Goal: Use online tool/utility: Utilize a website feature to perform a specific function

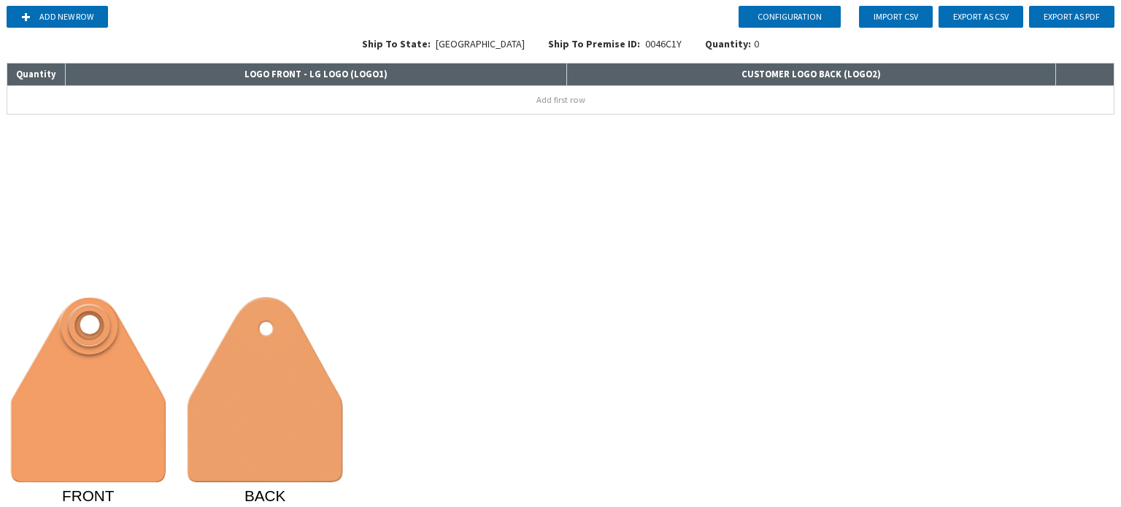
drag, startPoint x: 307, startPoint y: 383, endPoint x: 323, endPoint y: 312, distance: 72.8
click at [306, 383] on image at bounding box center [266, 389] width 156 height 185
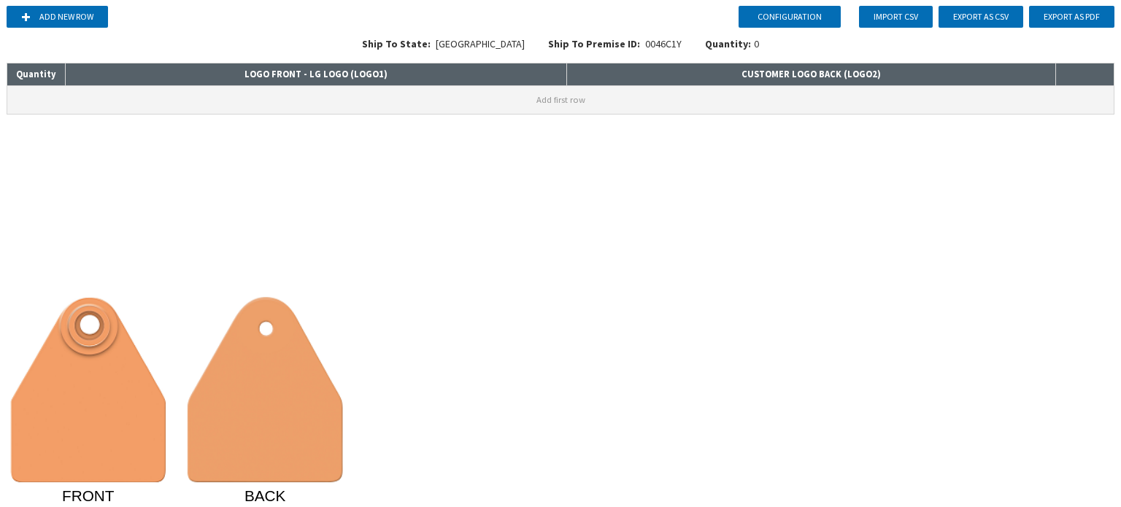
click at [352, 102] on button "Add first row" at bounding box center [560, 100] width 1107 height 28
type input "1111"
click at [222, 139] on div "Configuration Add new row Import CSV Export as CSV Export as PDF Ship To State:…" at bounding box center [560, 253] width 1121 height 507
click at [810, 15] on button "Configuration" at bounding box center [790, 17] width 102 height 22
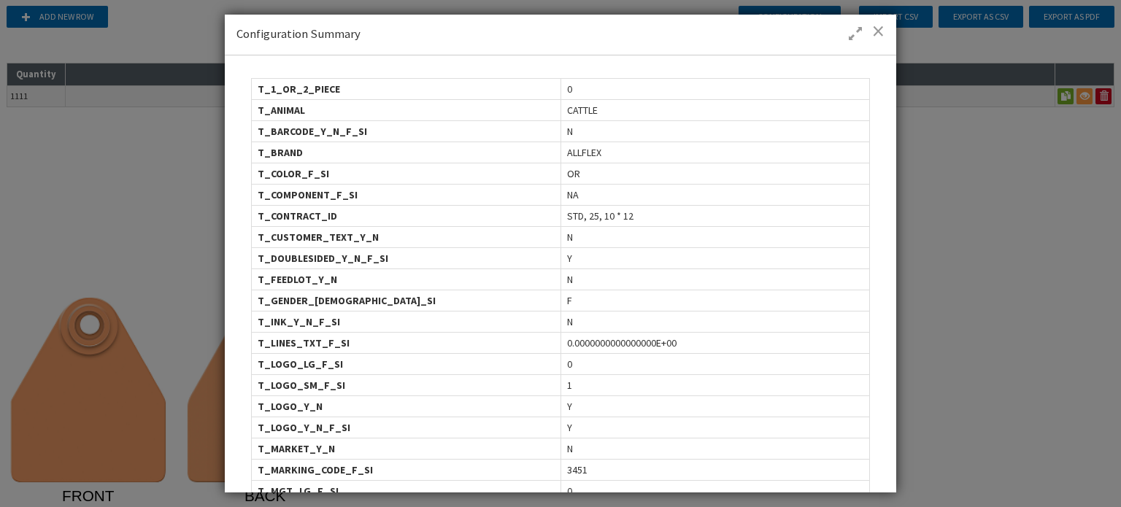
click at [584, 149] on span "ALLFLEX" at bounding box center [584, 152] width 34 height 15
click at [876, 34] on span at bounding box center [878, 30] width 12 height 15
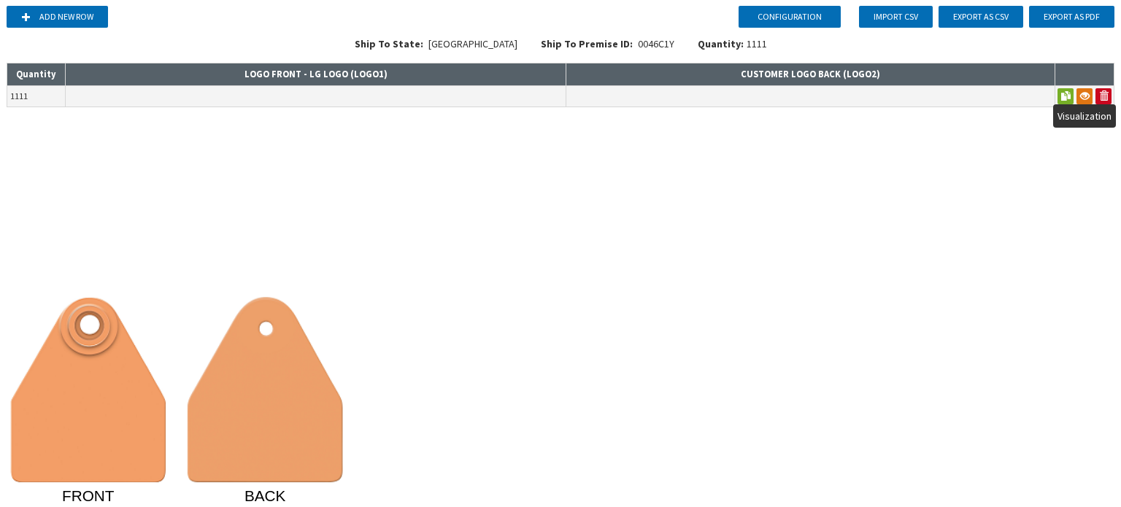
click at [1087, 93] on button at bounding box center [1085, 96] width 16 height 16
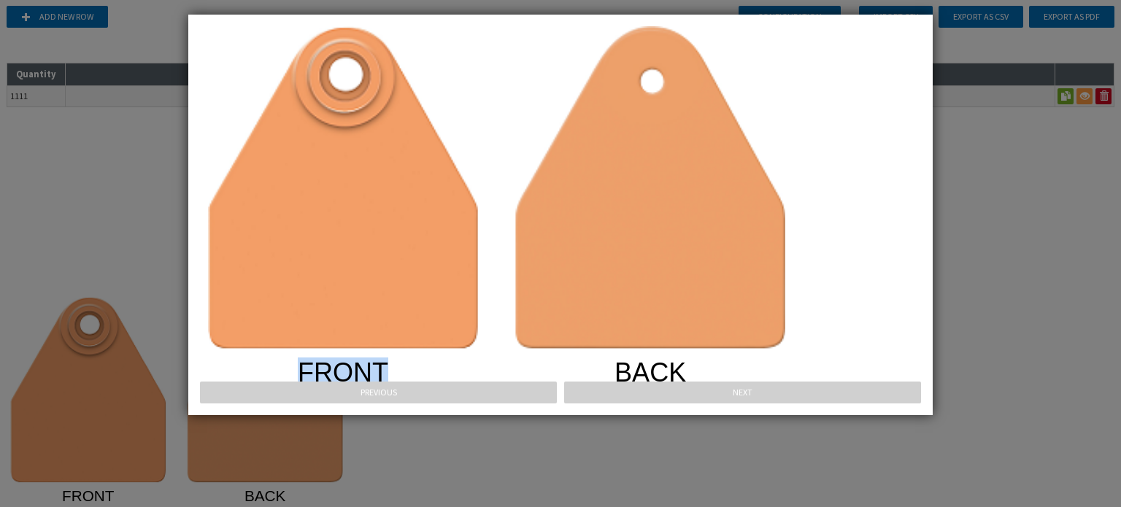
click at [1034, 157] on div "FRONT BACK Previous Next" at bounding box center [560, 253] width 1121 height 507
